Goal: Register for event/course

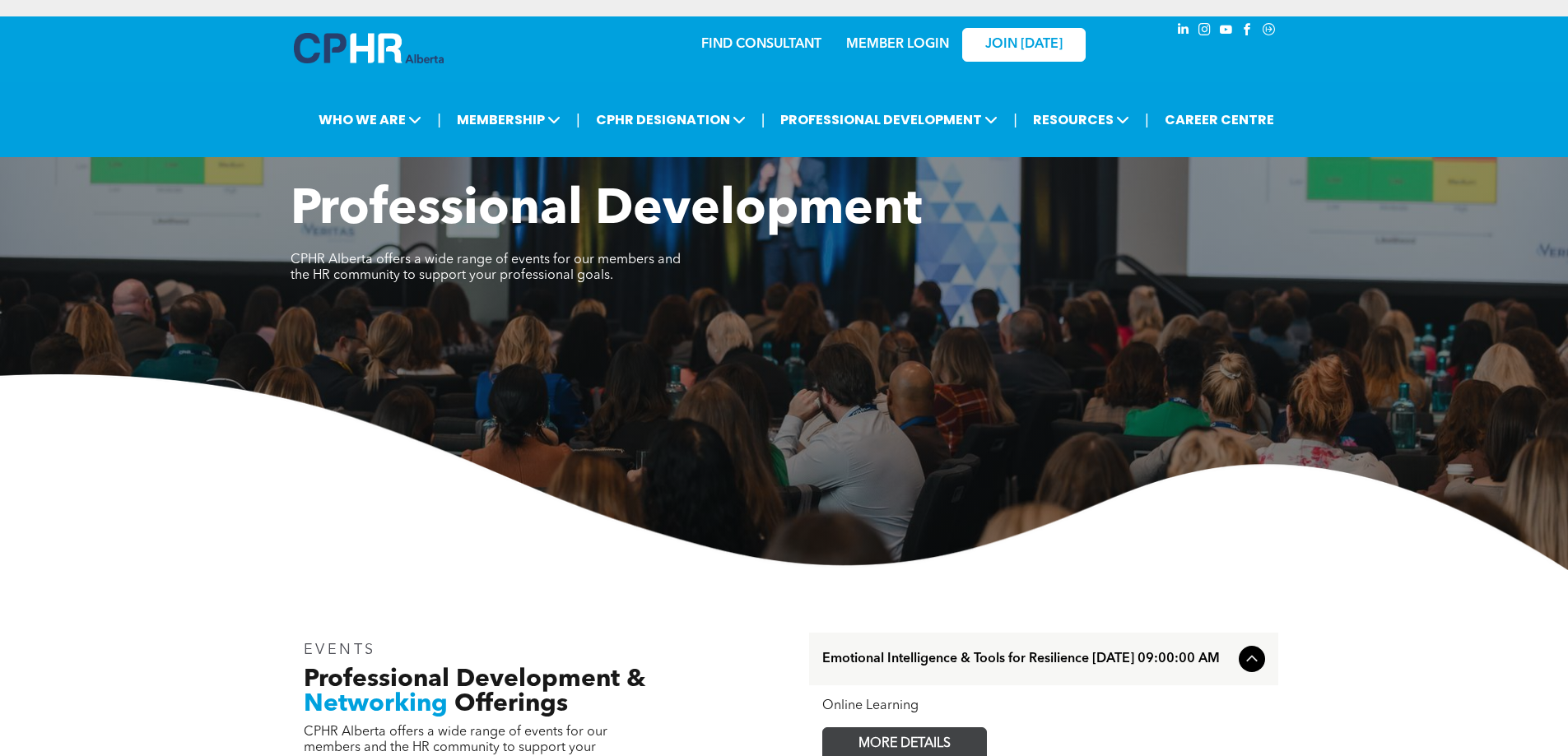
click at [942, 742] on span "MORE DETAILS" at bounding box center [904, 743] width 130 height 32
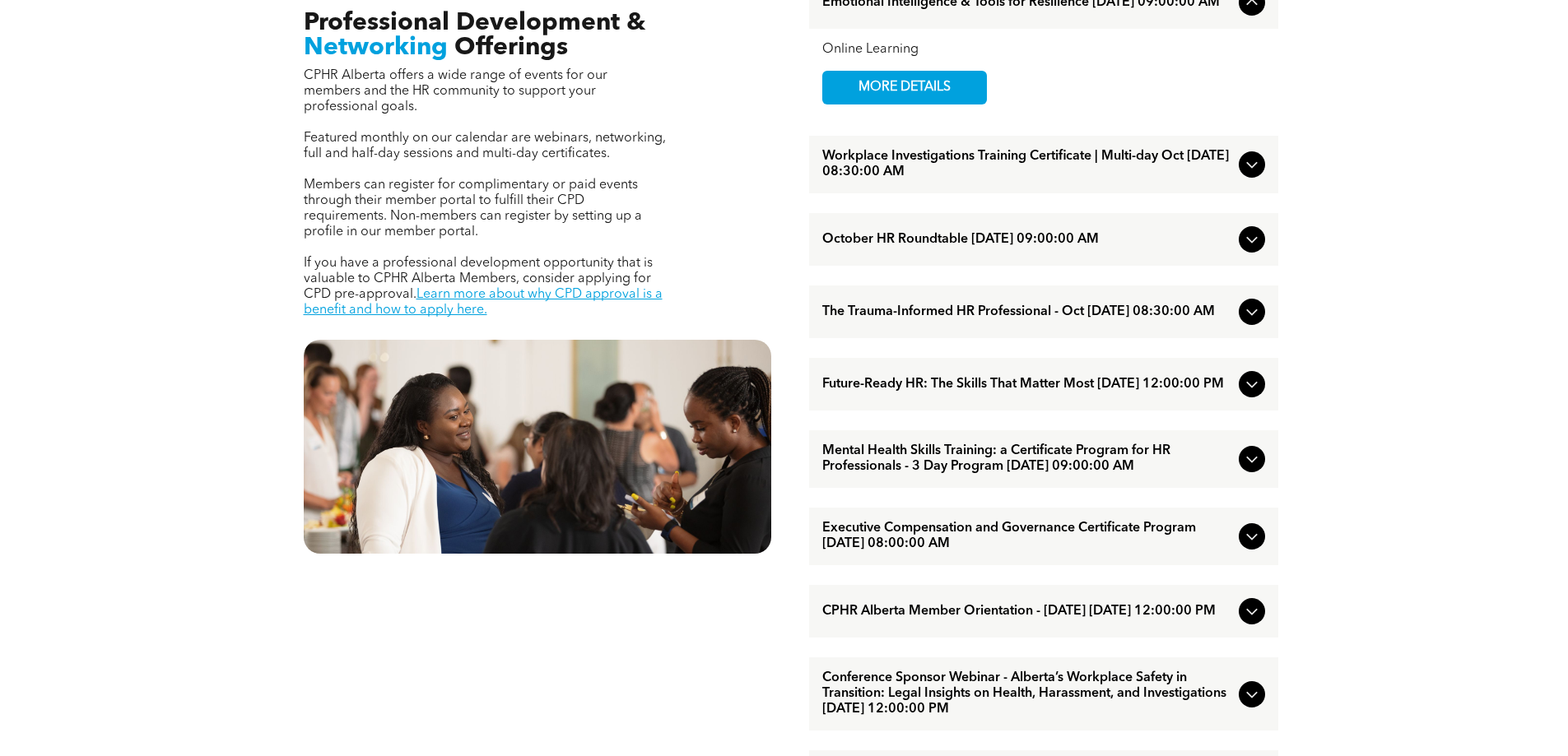
scroll to position [659, 0]
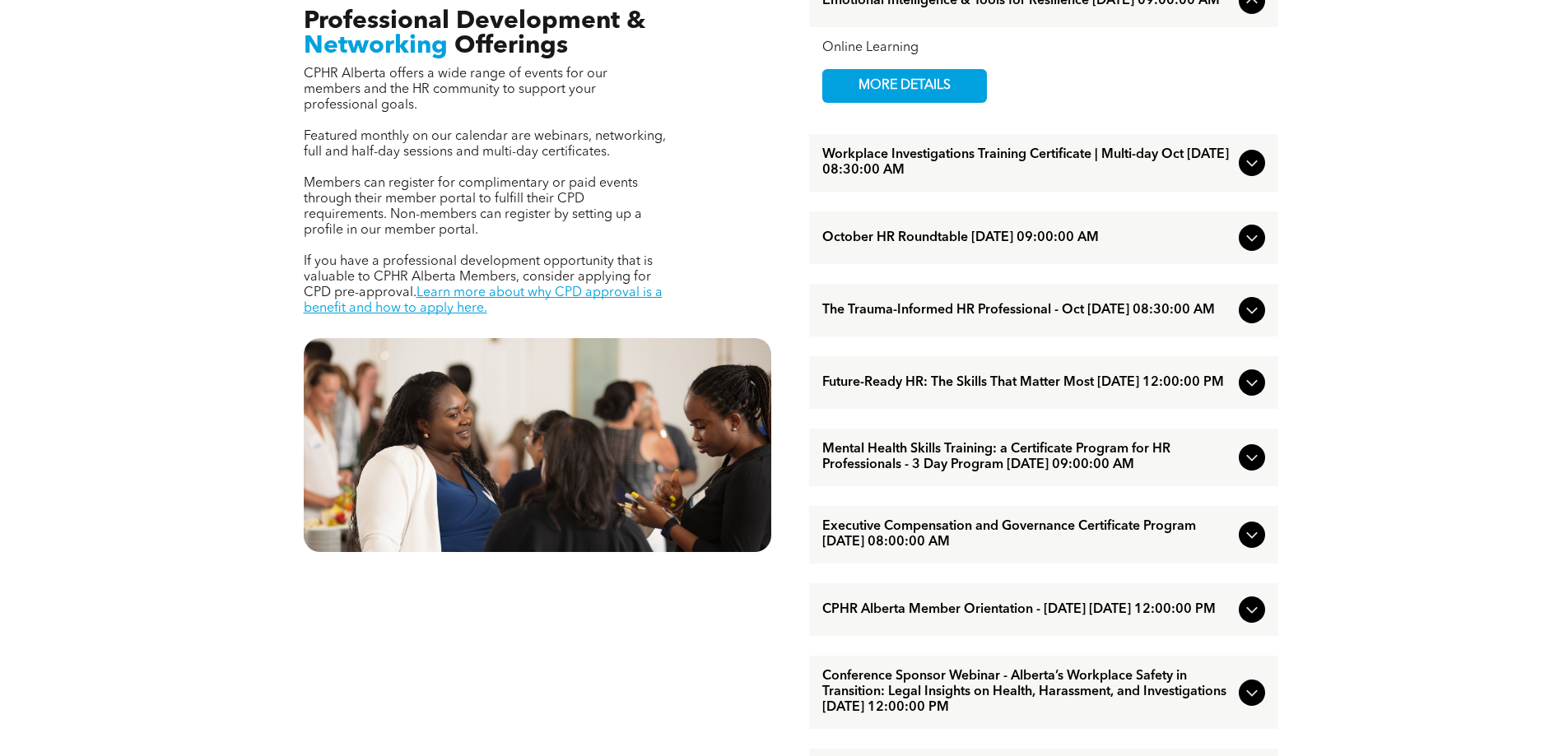
click at [934, 391] on span "Future-Ready HR: The Skills That Matter Most [DATE] 12:00:00 PM" at bounding box center [1027, 383] width 410 height 15
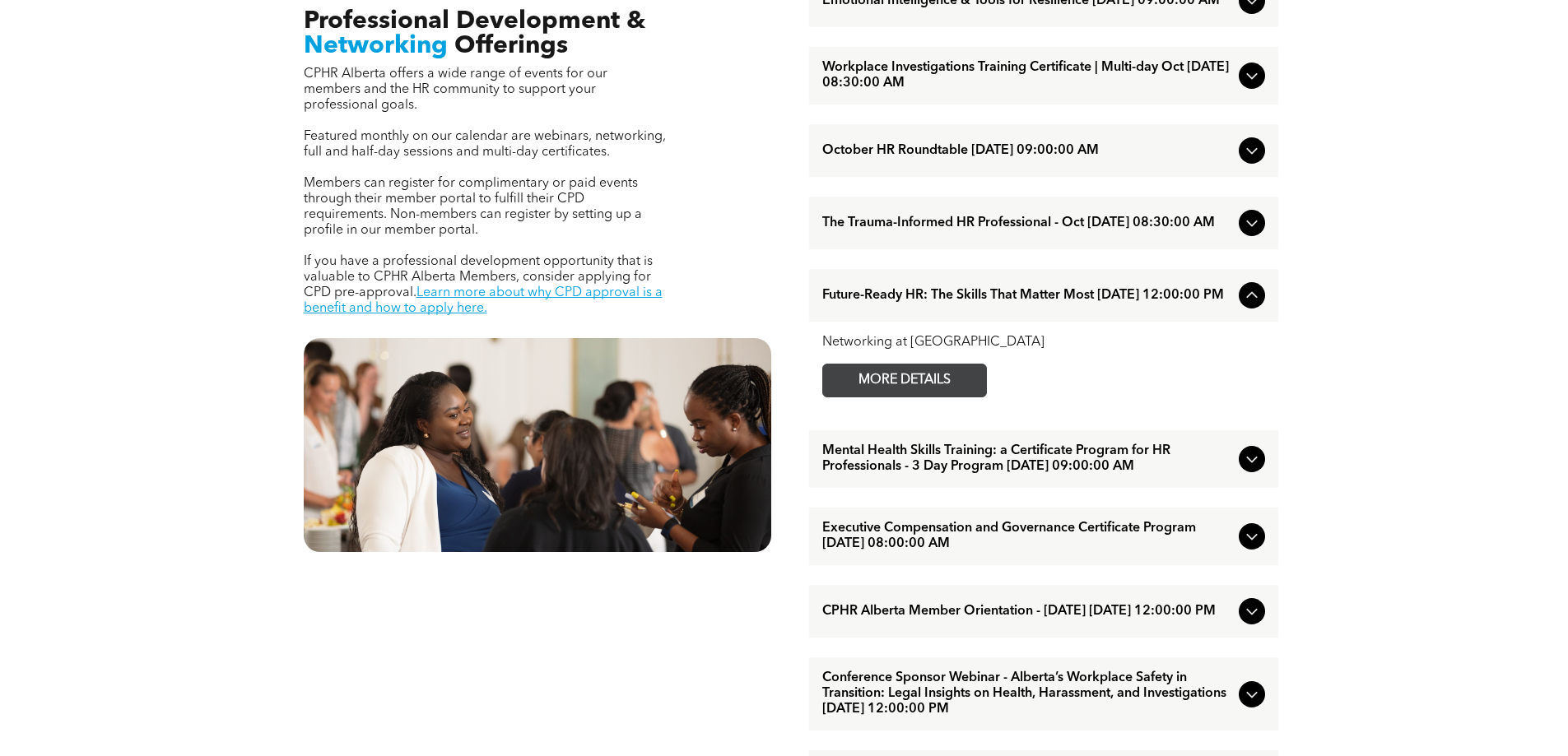
click at [922, 395] on span "MORE DETAILS" at bounding box center [904, 380] width 130 height 32
click at [987, 553] on span "Executive Compensation and Governance Certificate Program [DATE] 08:00:00 AM" at bounding box center [1027, 536] width 410 height 31
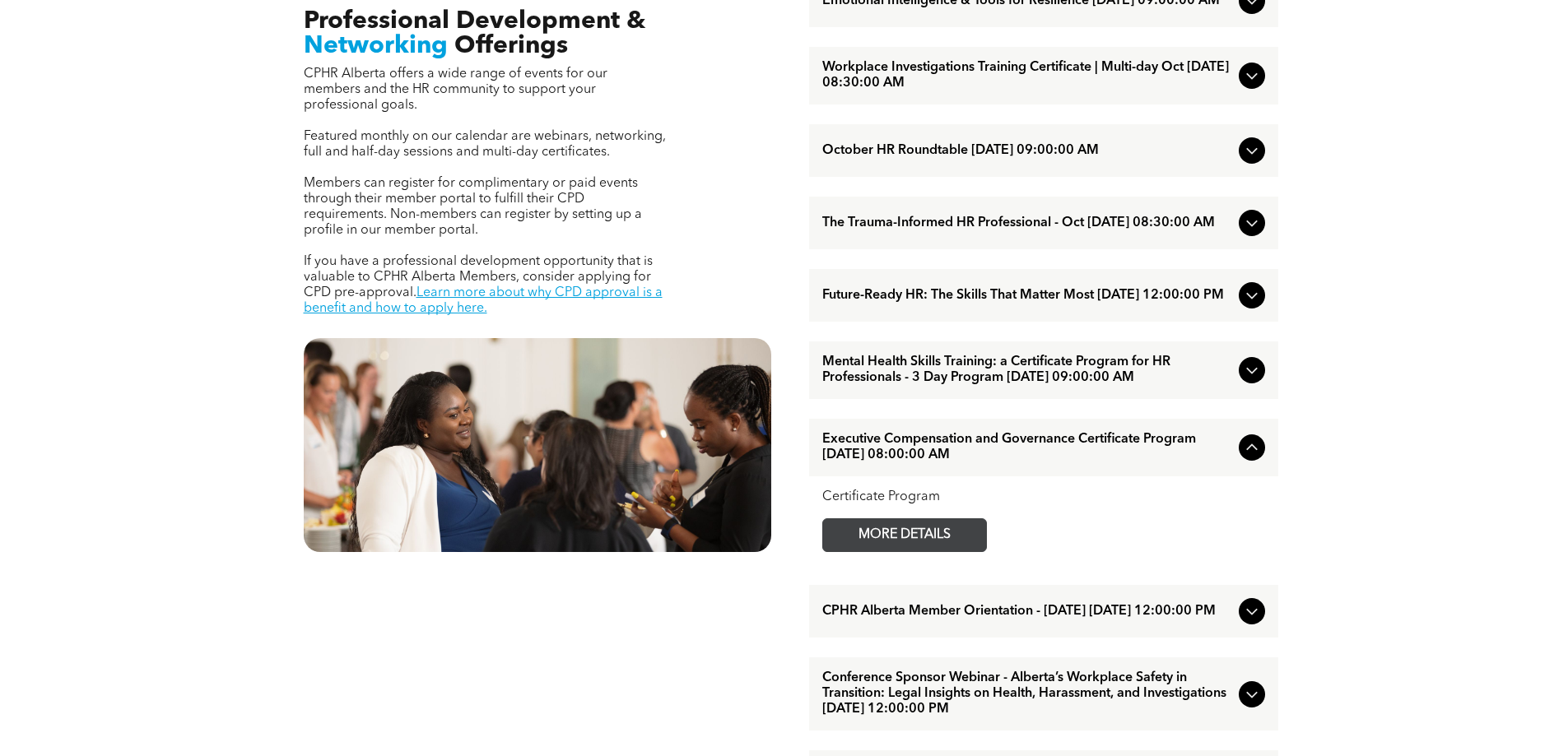
click at [918, 552] on span "MORE DETAILS" at bounding box center [904, 534] width 130 height 32
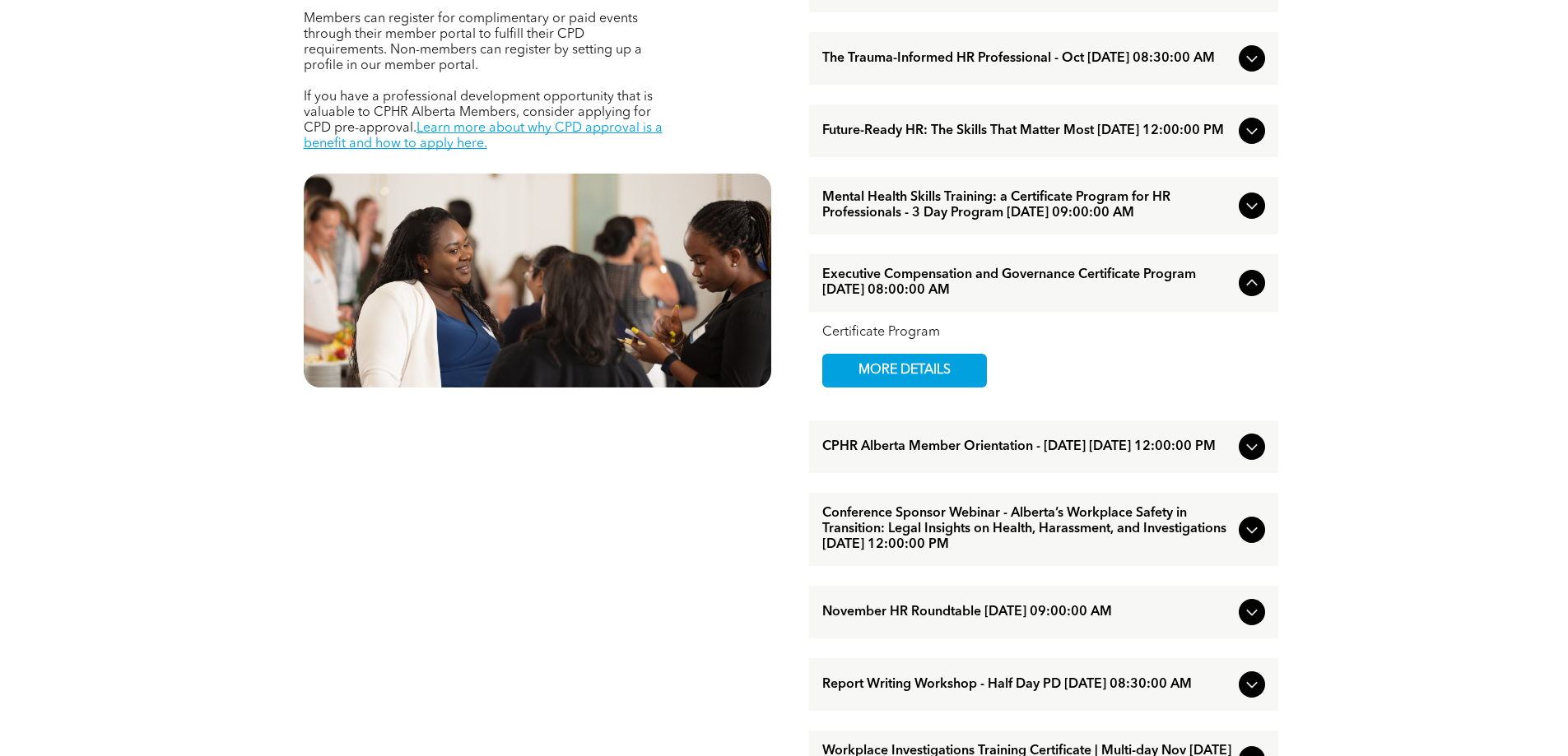
scroll to position [905, 0]
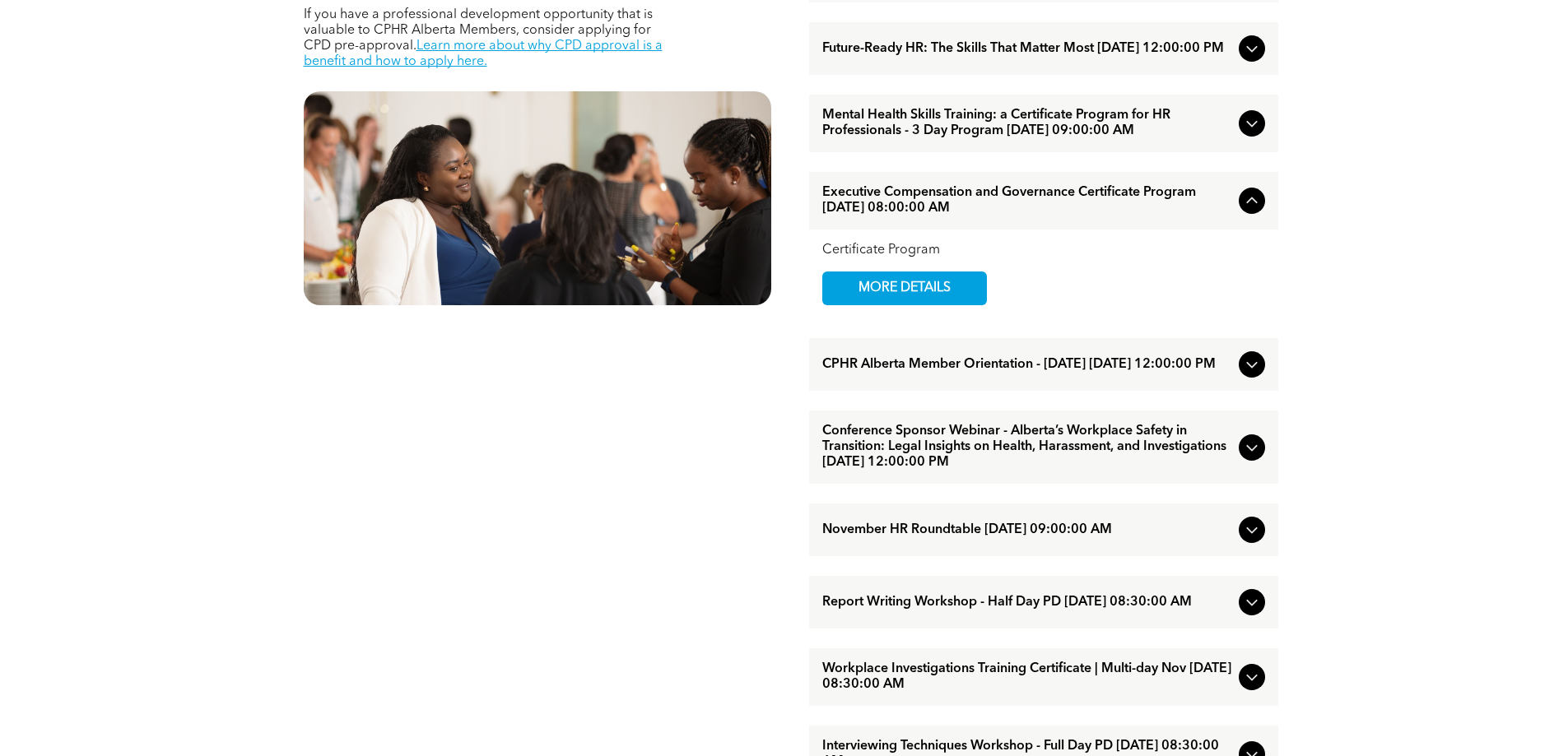
click at [1046, 469] on span "Conference Sponsor Webinar - Alberta’s Workplace Safety in Transition: Legal In…" at bounding box center [1027, 446] width 410 height 47
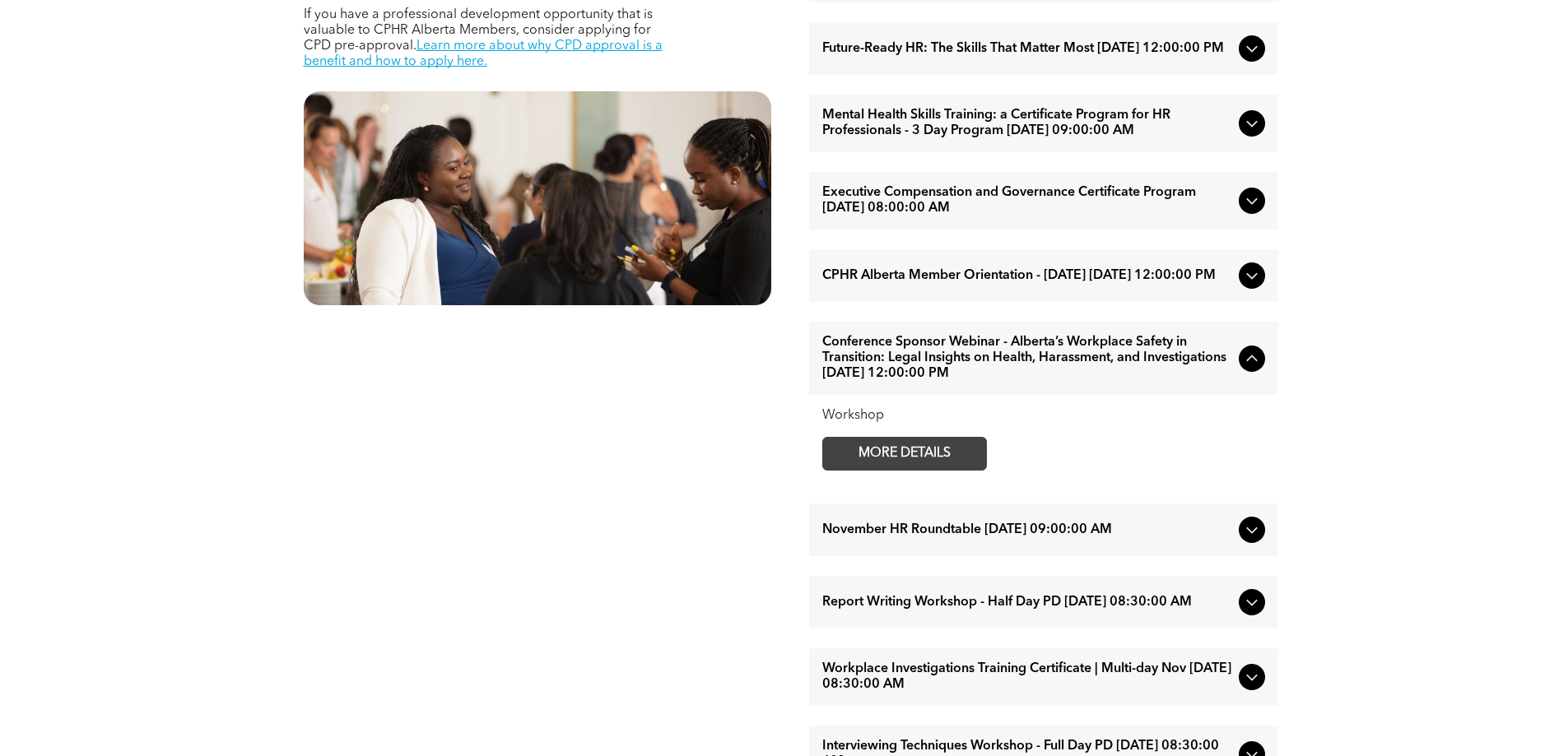
click at [904, 470] on span "MORE DETAILS" at bounding box center [904, 453] width 130 height 32
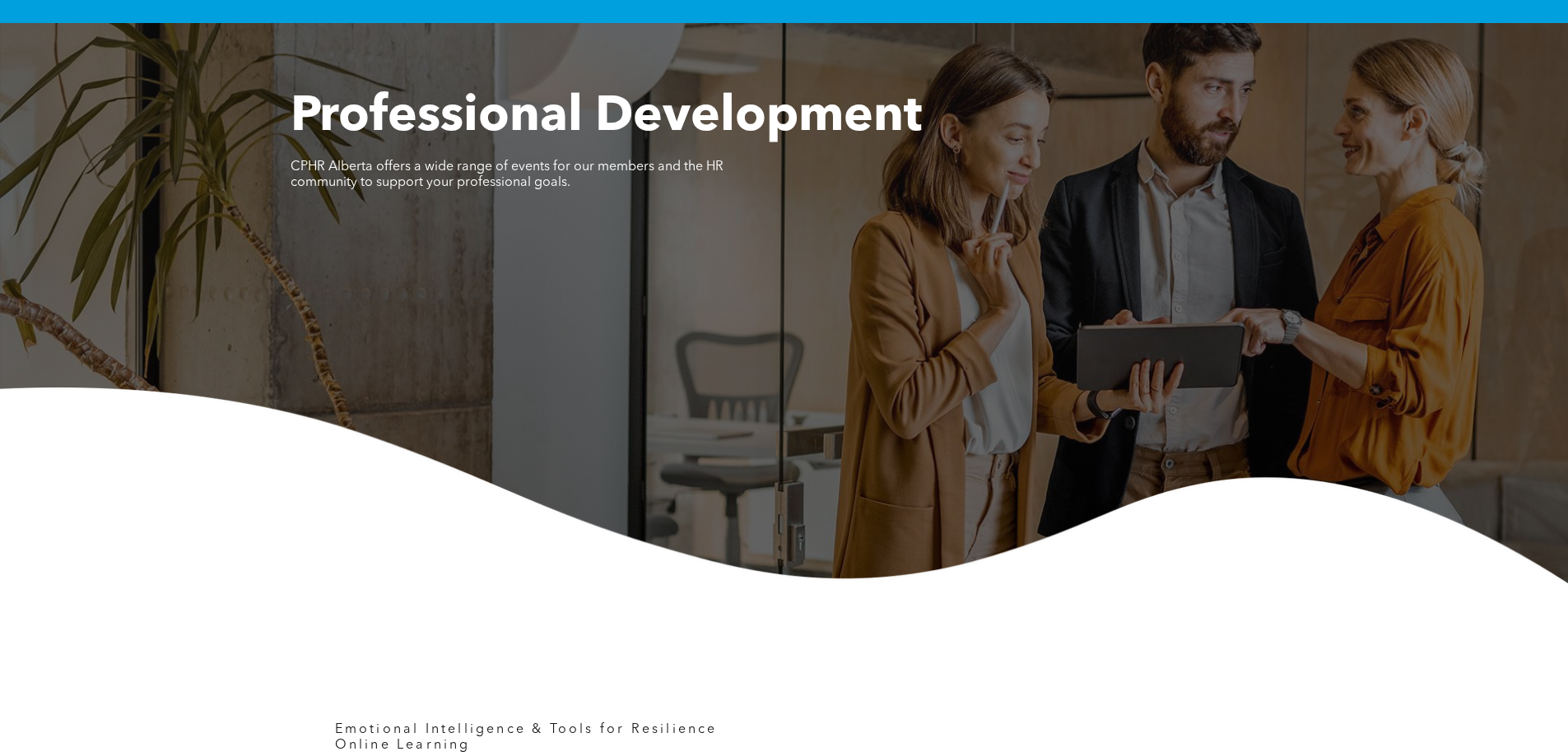
scroll to position [494, 0]
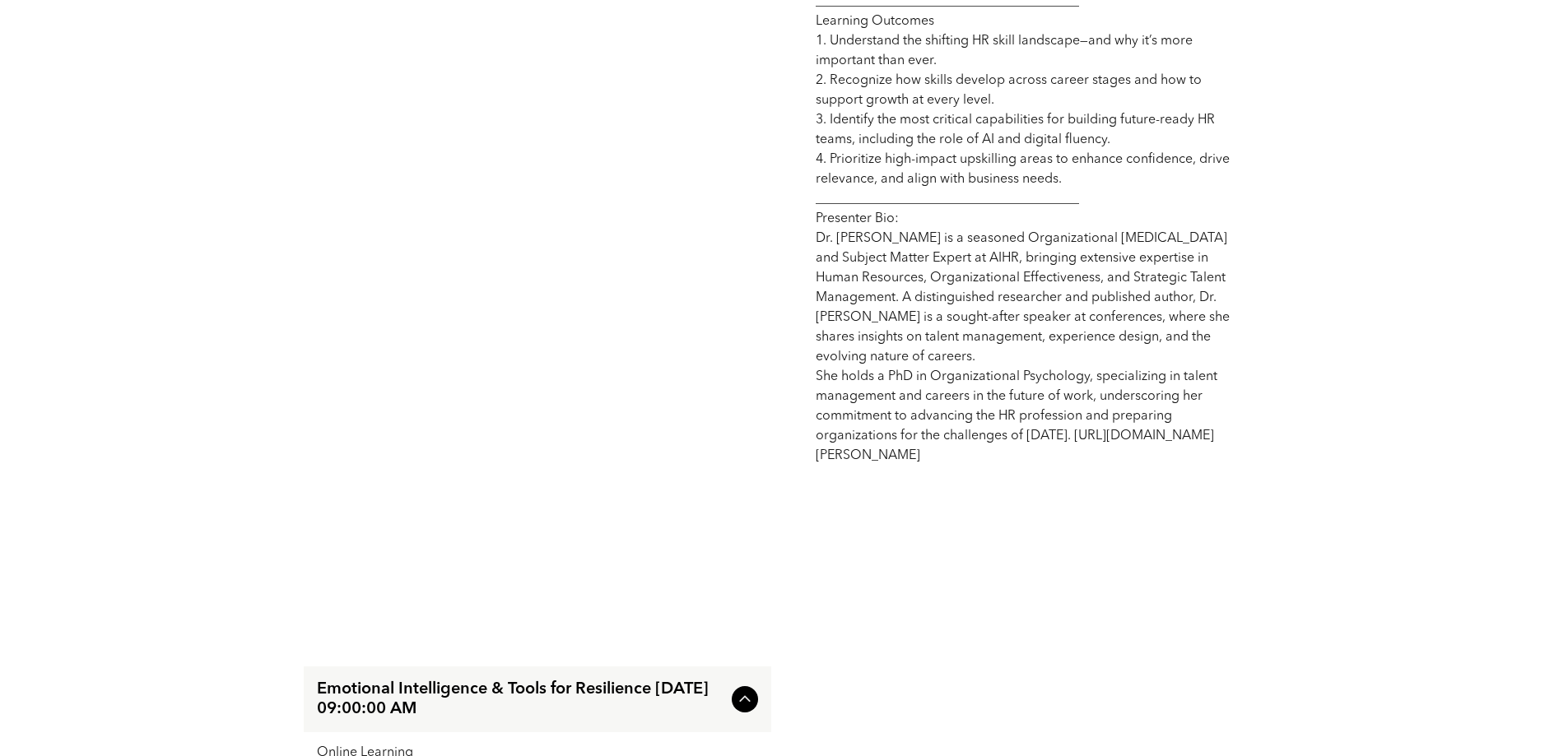
scroll to position [1069, 0]
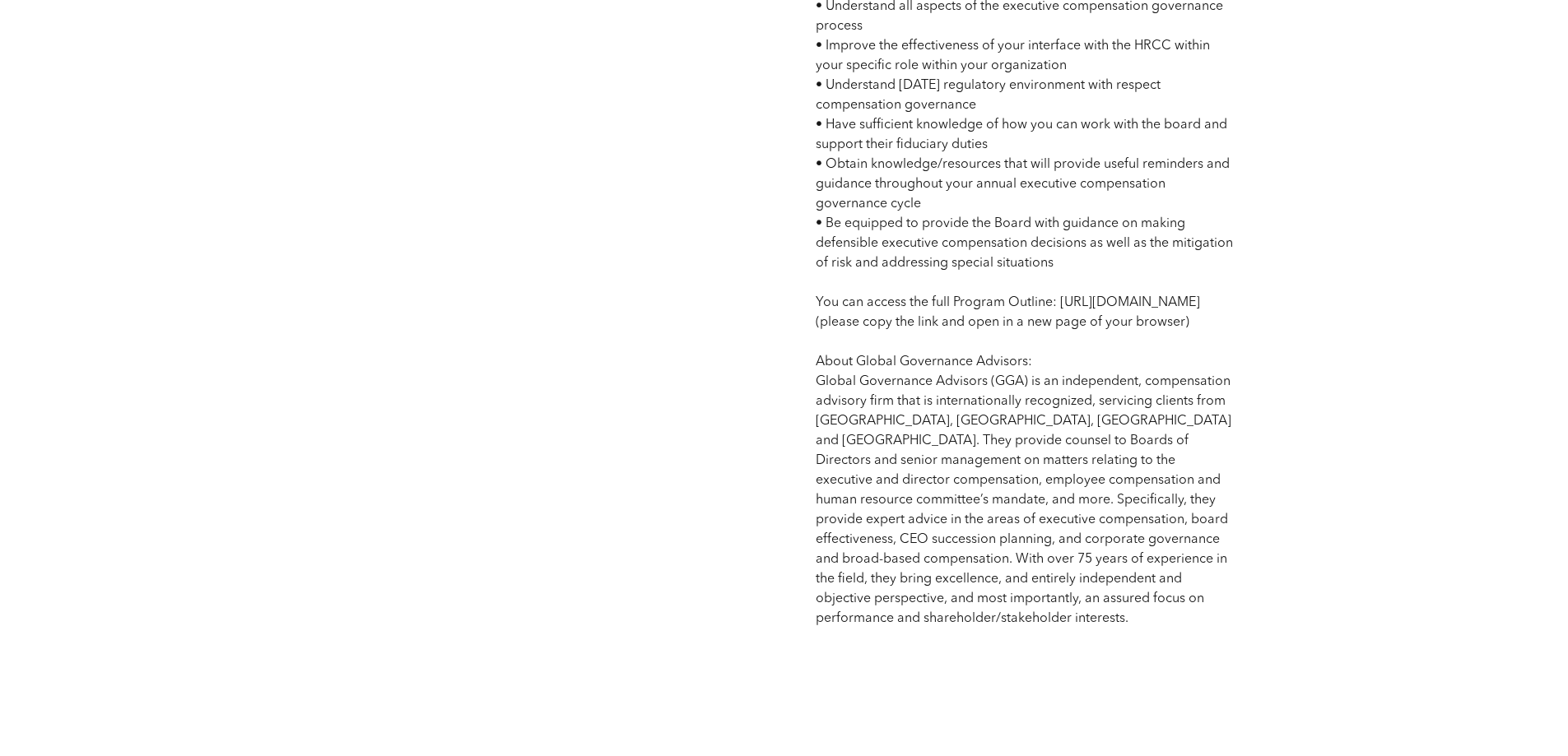
scroll to position [1316, 0]
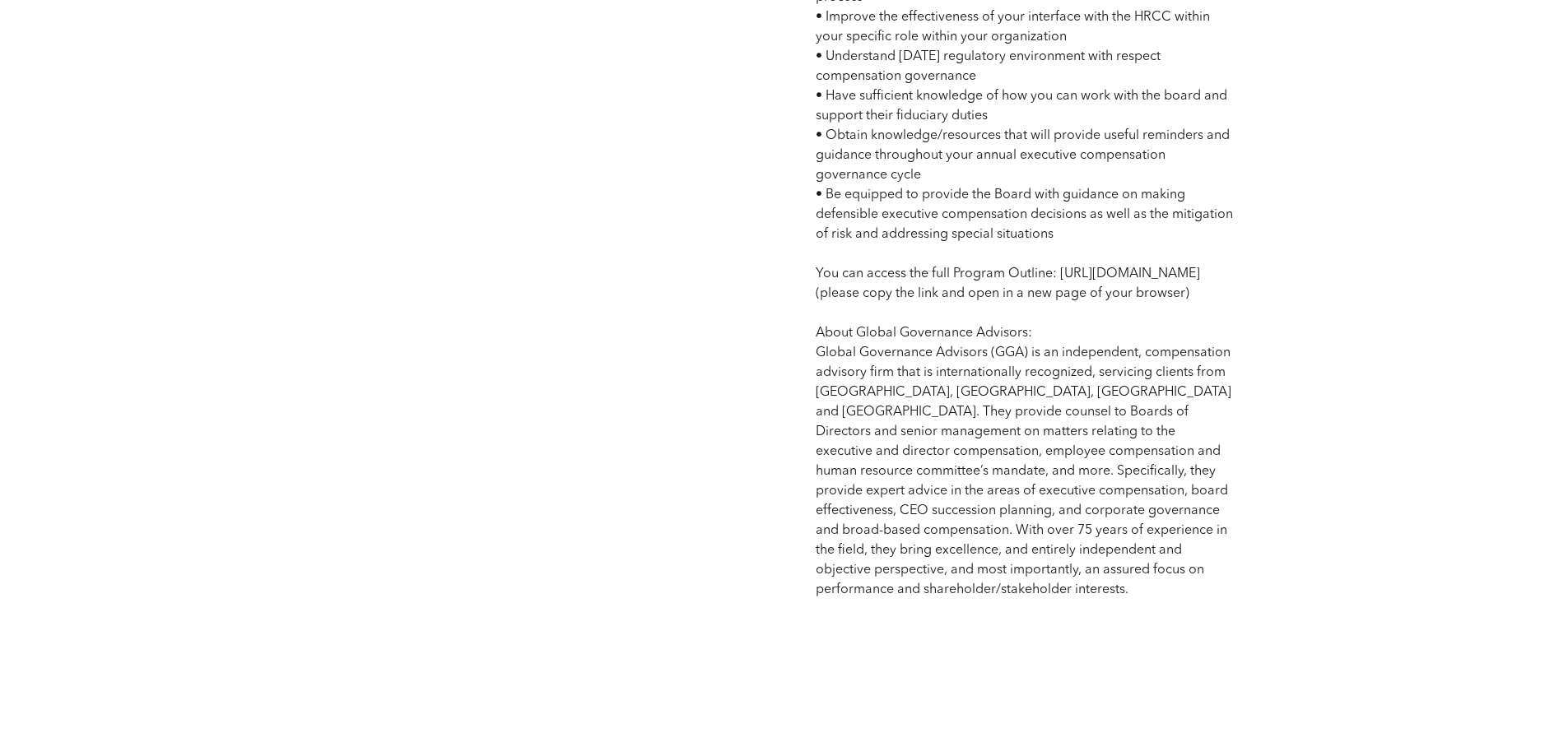
drag, startPoint x: 1074, startPoint y: 334, endPoint x: 816, endPoint y: 289, distance: 261.9
click at [816, 289] on span "Program Agenda: 21 Hours • [DATE] 8:00 AM - 4:00 PM MT • [DATE] 8:00 AM - 4:00 …" at bounding box center [1025, 87] width 418 height 1020
copy span "[URL][DOMAIN_NAME]"
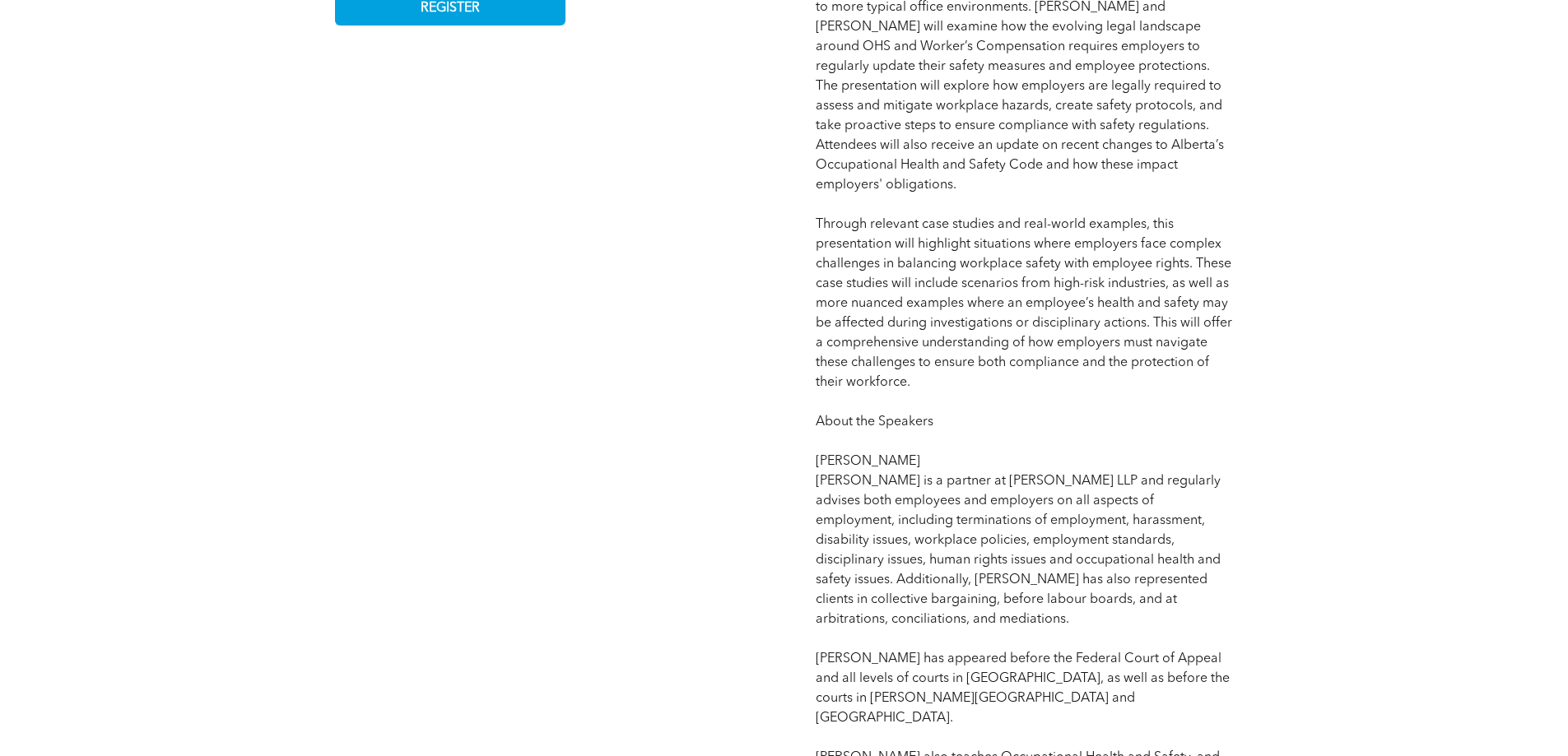
scroll to position [987, 0]
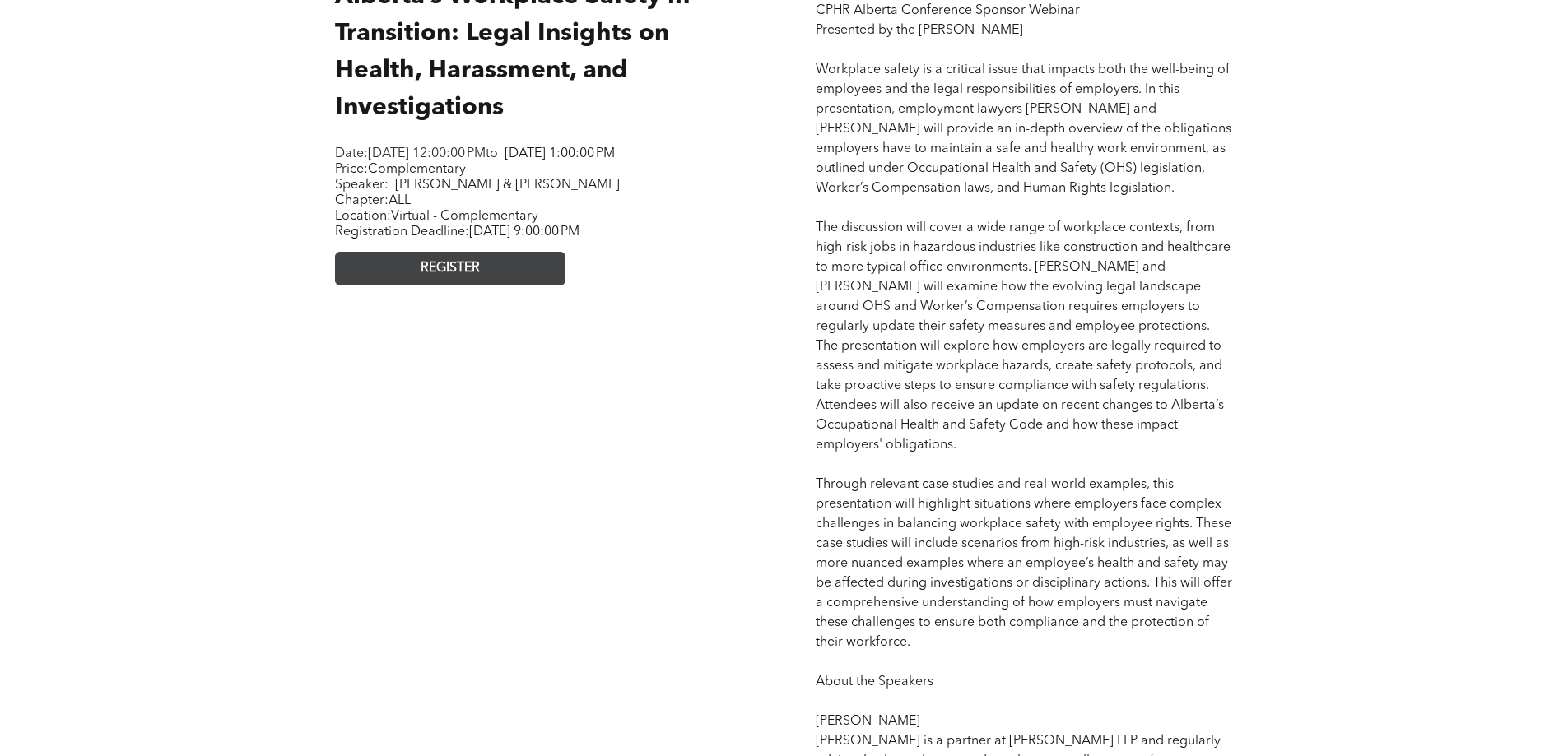
click at [453, 277] on span "REGISTER" at bounding box center [450, 268] width 59 height 15
